Goal: Communication & Community: Share content

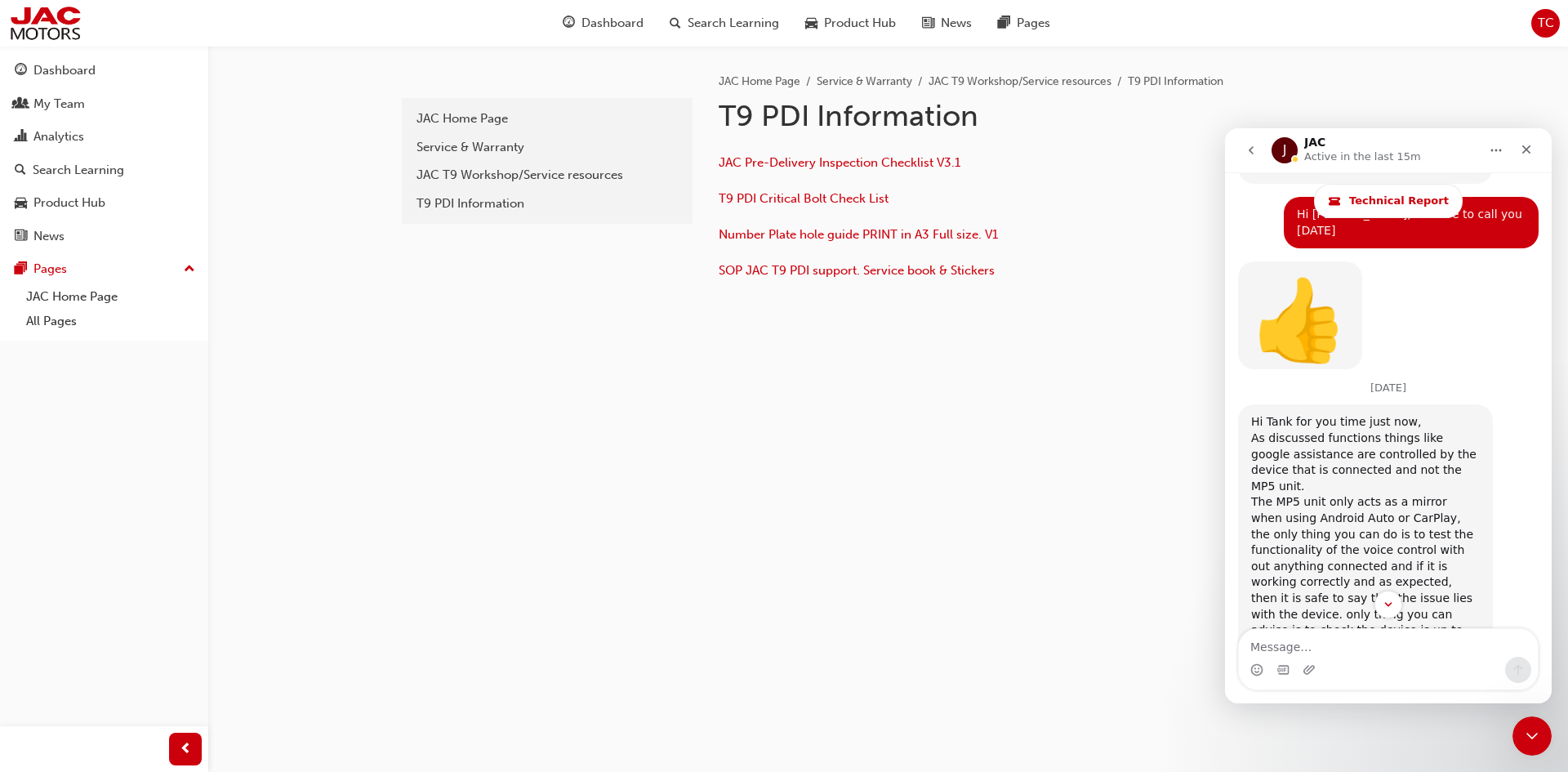
scroll to position [3187, 0]
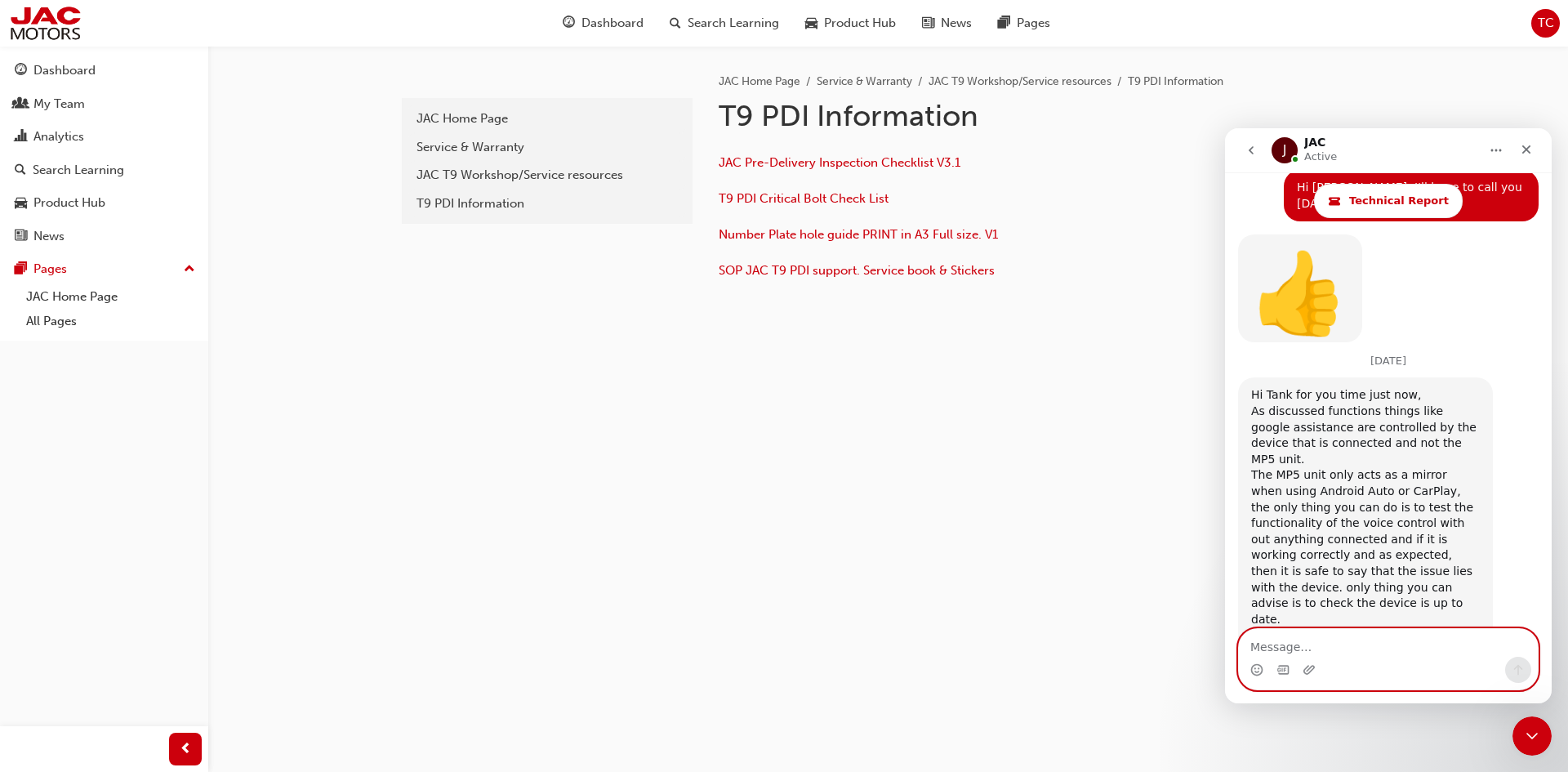
click at [1282, 641] on textarea "Message…" at bounding box center [1388, 644] width 299 height 28
click at [1309, 670] on icon "Upload attachment" at bounding box center [1309, 670] width 13 height 13
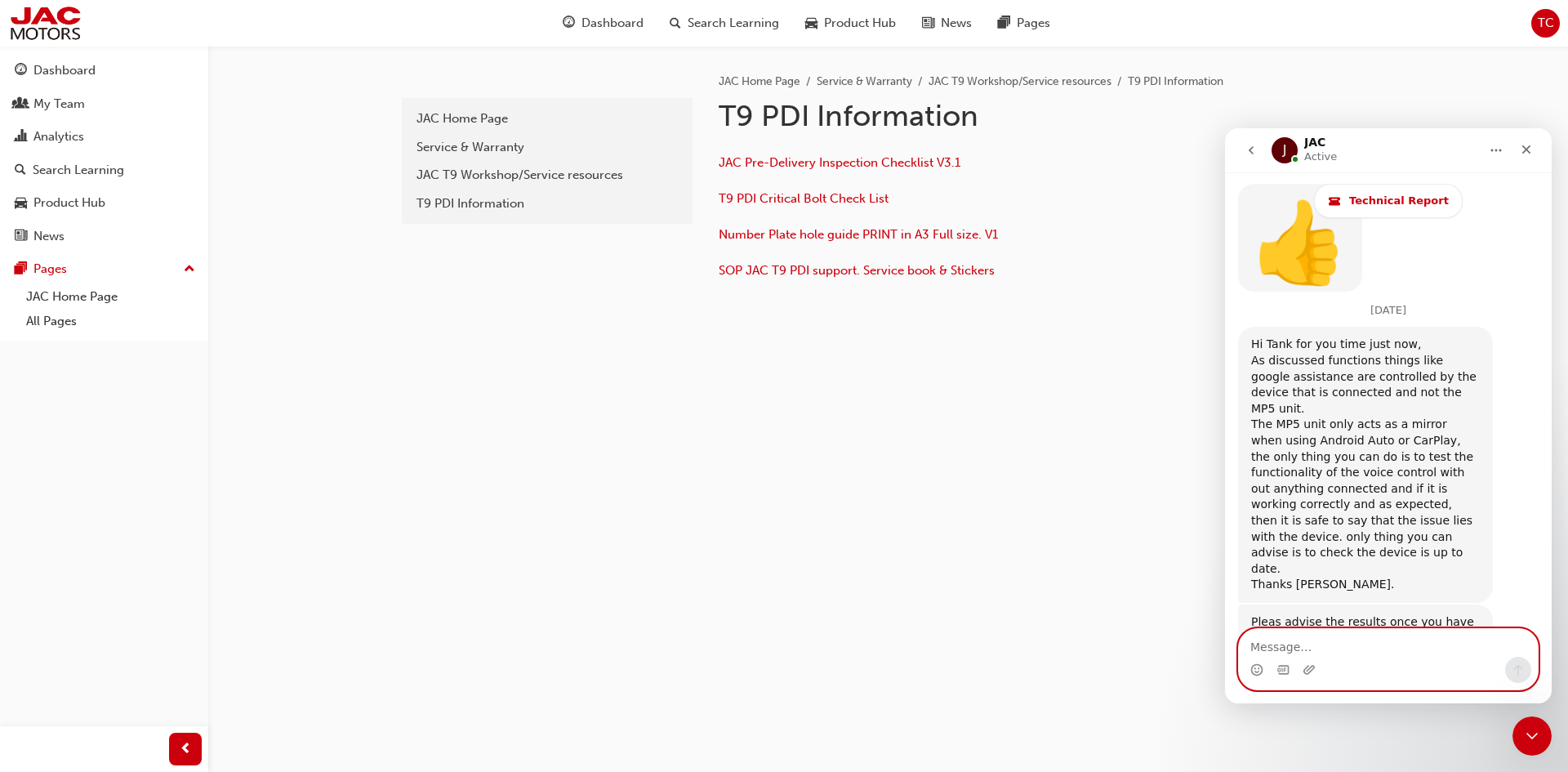
scroll to position [3254, 0]
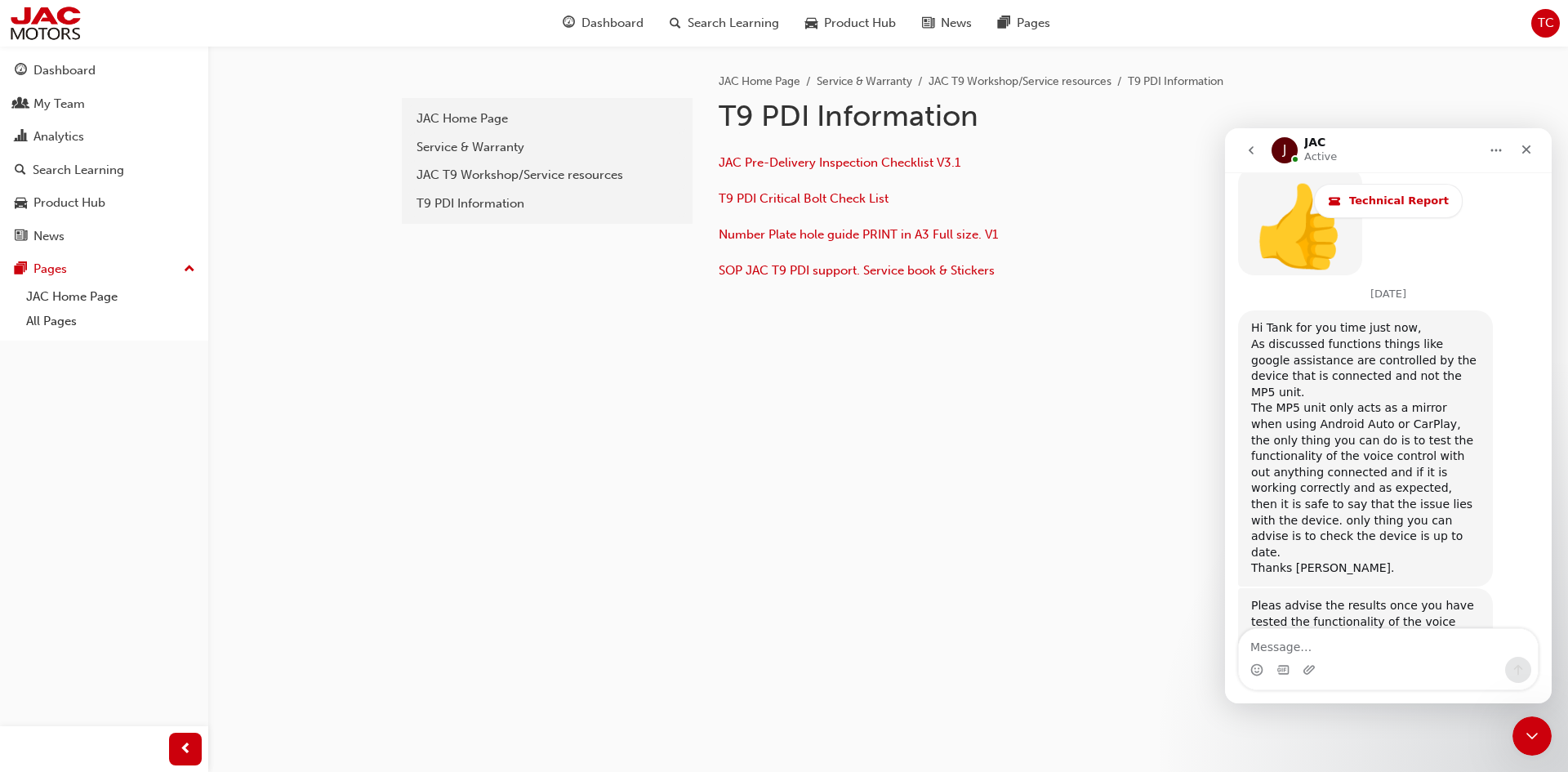
click at [1467, 712] on div "IMG_9820.MOV" at bounding box center [1482, 720] width 88 height 17
drag, startPoint x: 244, startPoint y: 447, endPoint x: 1037, endPoint y: 575, distance: 803.3
click at [1037, 575] on div "pdi JAC Home Page Service & Warranty JAC T9 Workshop/Service resources T9 PDI I…" at bounding box center [784, 386] width 1568 height 772
click at [1247, 149] on icon "go back" at bounding box center [1251, 151] width 13 height 13
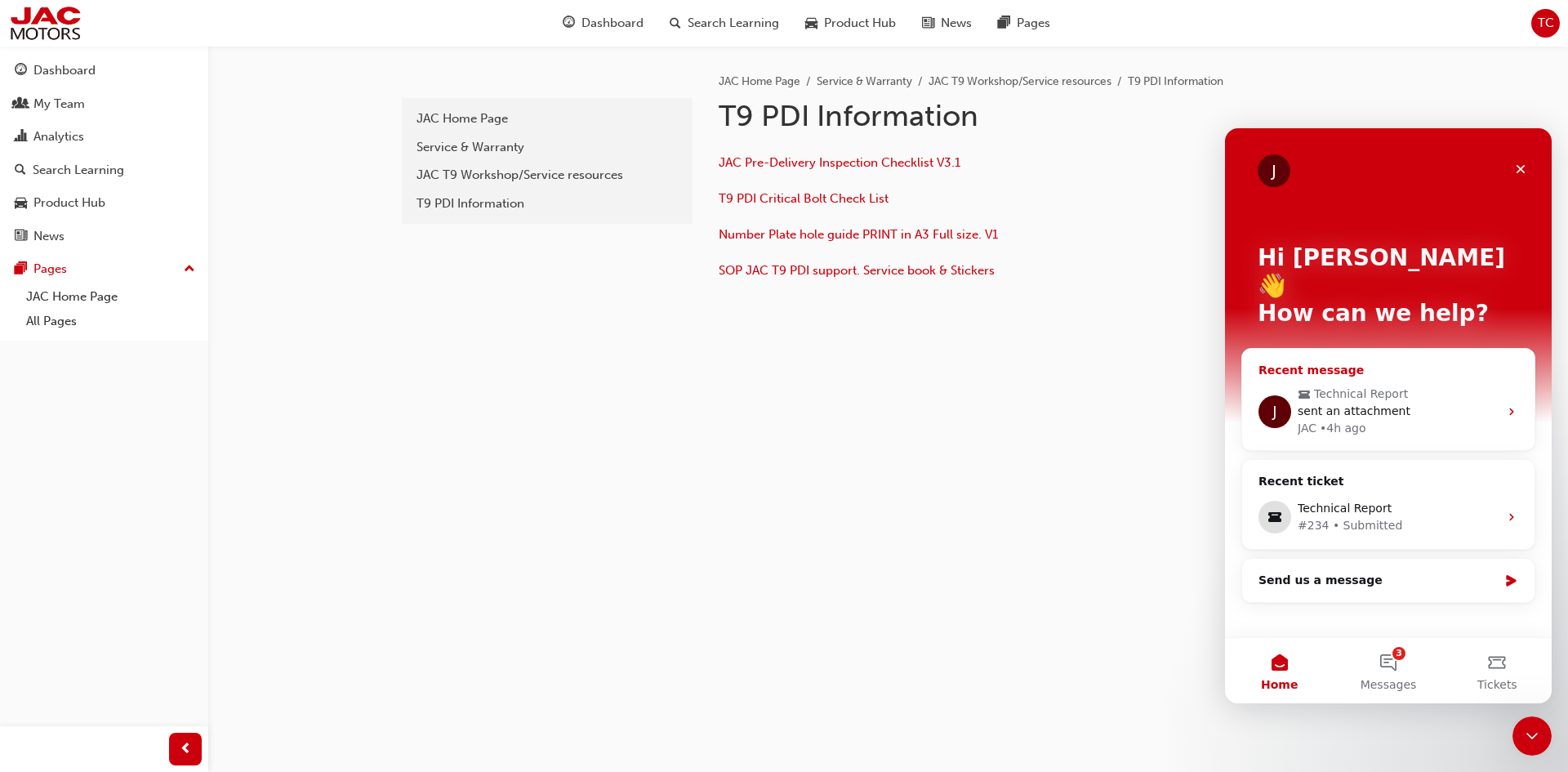
click at [1424, 386] on span "Technical Report" at bounding box center [1389, 394] width 185 height 17
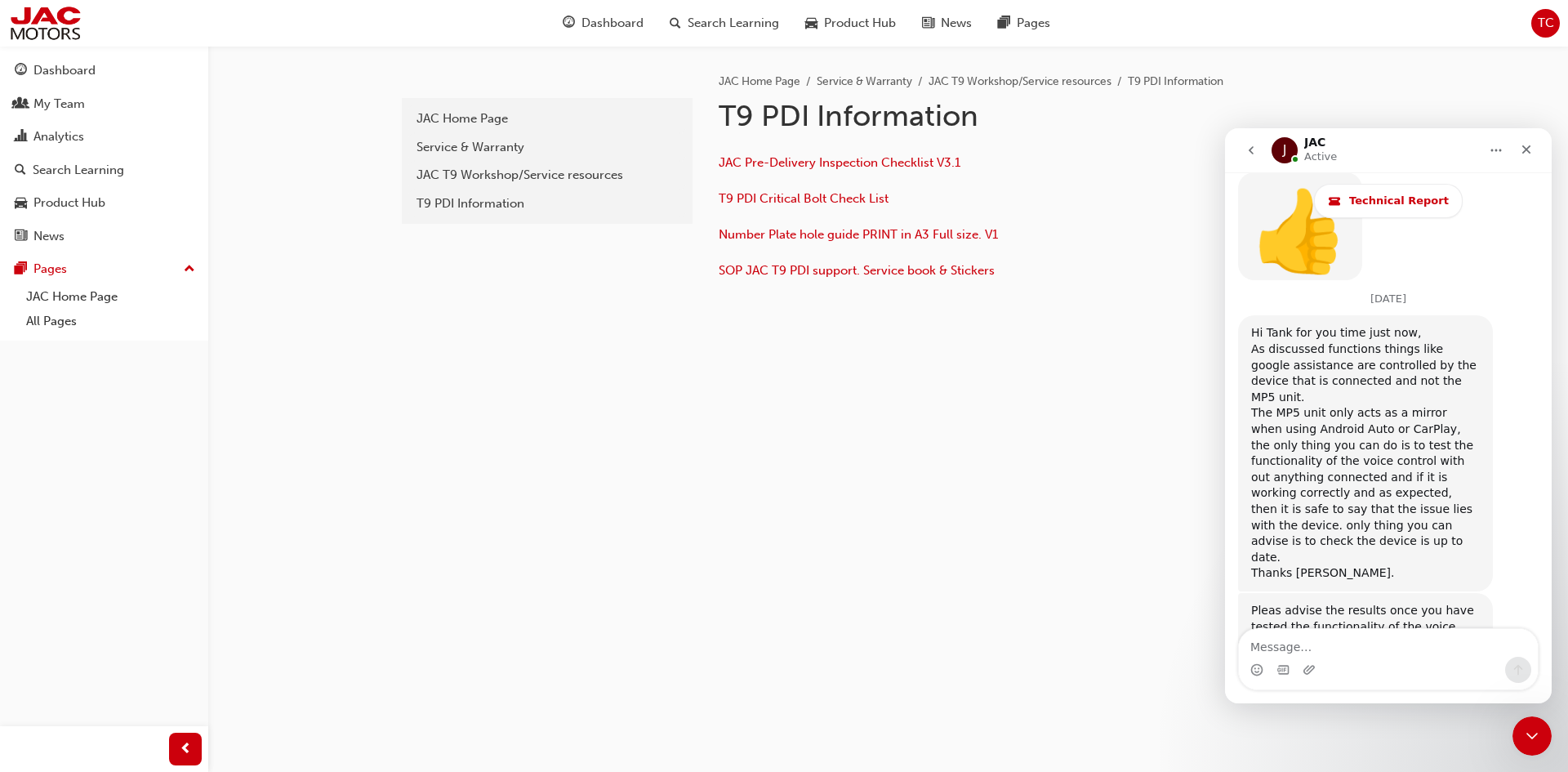
scroll to position [3254, 0]
click at [1483, 712] on div "IMG_9820.MOV" at bounding box center [1482, 720] width 88 height 17
click at [1395, 739] on div "Can't send files over 100MB" at bounding box center [1458, 747] width 161 height 17
click at [531, 585] on div "pdi JAC Home Page Service & Warranty JAC T9 Workshop/Service resources T9 PDI I…" at bounding box center [784, 386] width 1568 height 772
click at [1258, 152] on button "go back" at bounding box center [1250, 150] width 31 height 31
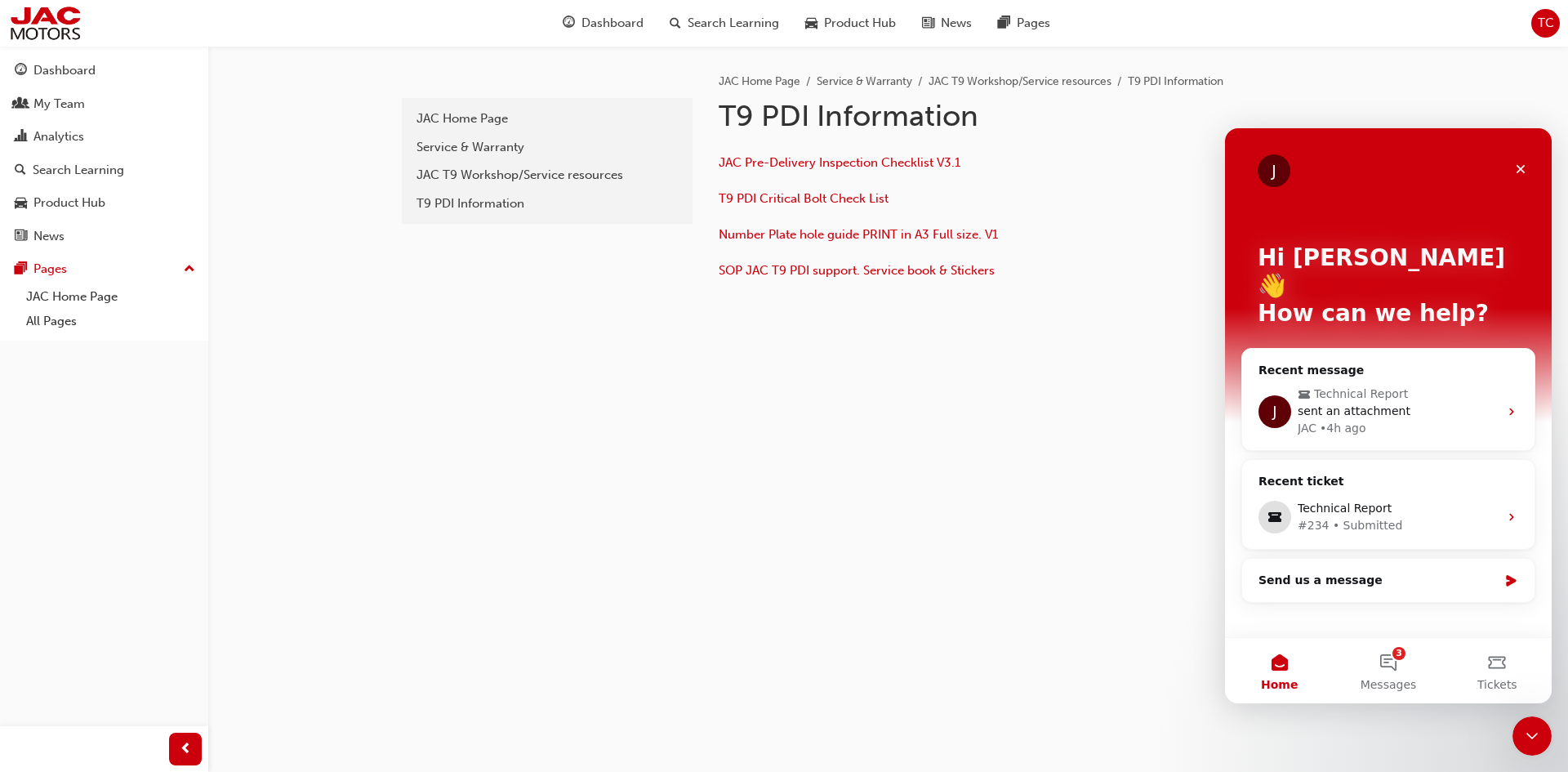
scroll to position [0, 0]
click at [1392, 404] on span "sent an attachment" at bounding box center [1354, 411] width 113 height 13
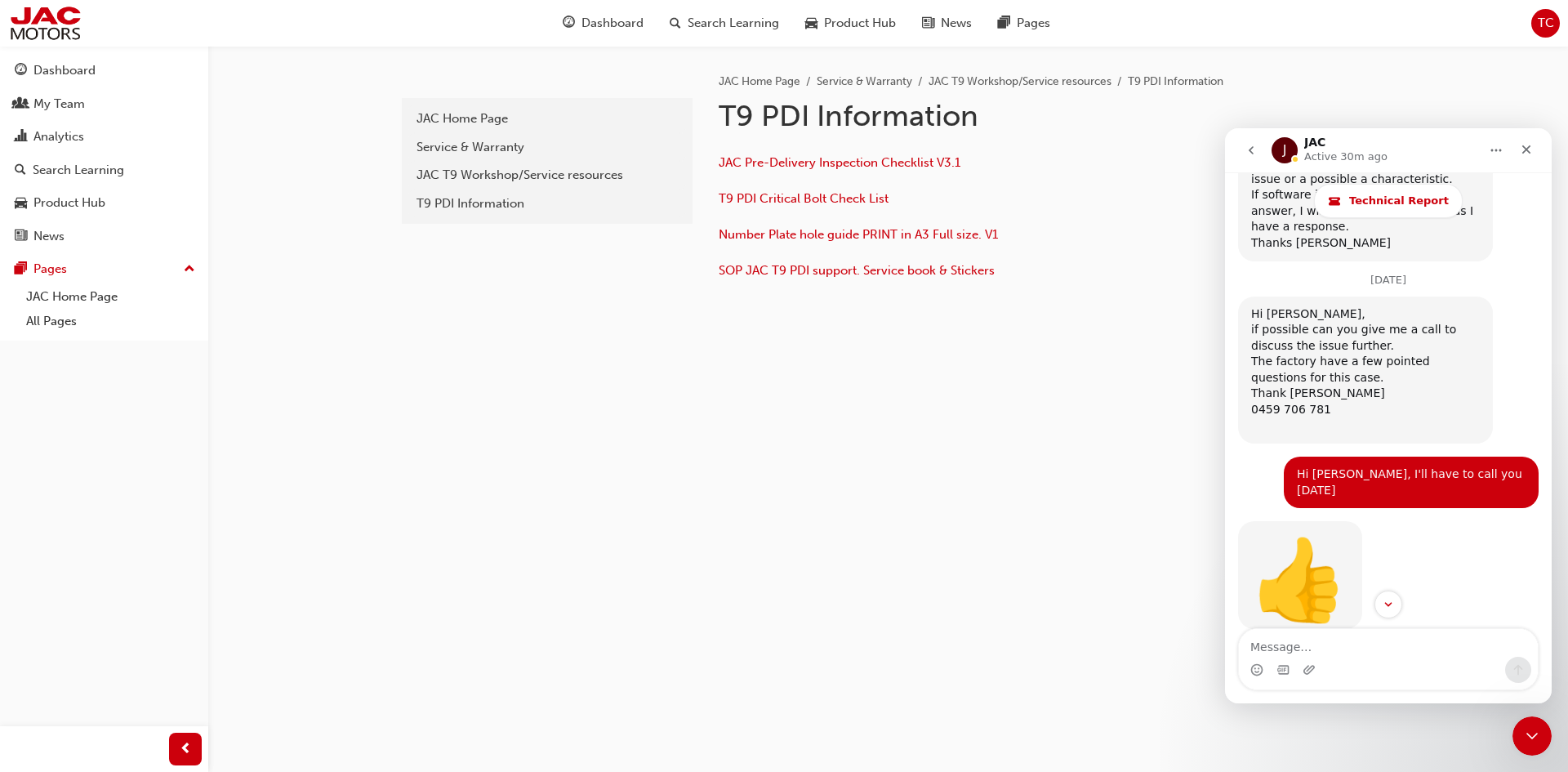
scroll to position [2927, 0]
